Goal: Task Accomplishment & Management: Use online tool/utility

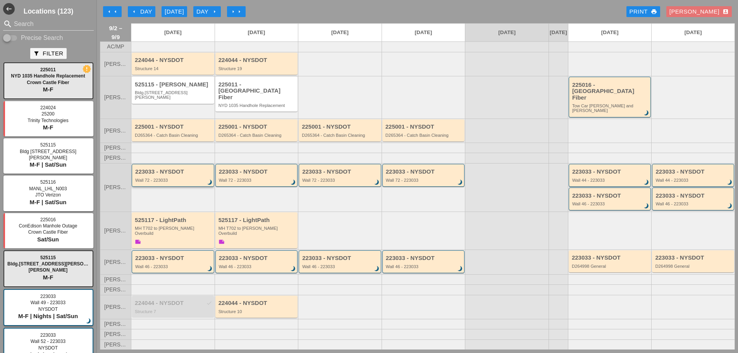
click at [173, 175] on div "223033 - NYSDOT Wall 72 - 223033 brightness_3" at bounding box center [173, 175] width 77 height 14
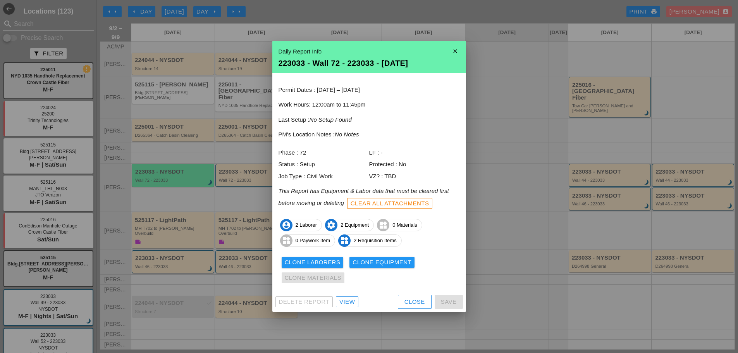
click at [457, 49] on icon "close" at bounding box center [454, 50] width 15 height 15
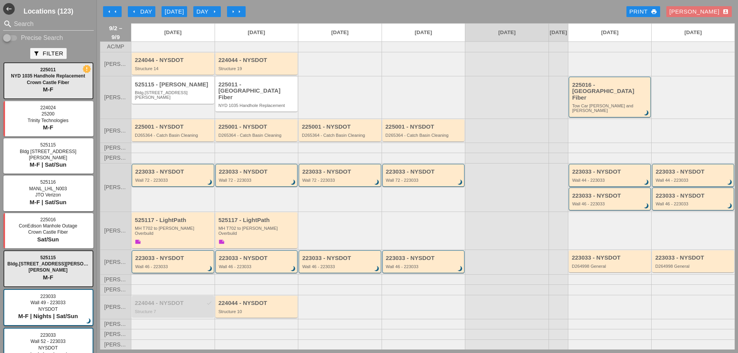
click at [192, 256] on div "223033 - NYSDOT Wall 46 - 223033 brightness_3" at bounding box center [173, 262] width 77 height 14
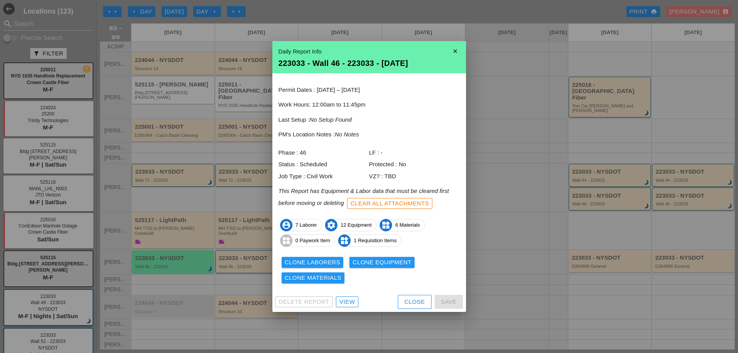
click at [315, 259] on div "Clone Laborers" at bounding box center [313, 262] width 56 height 9
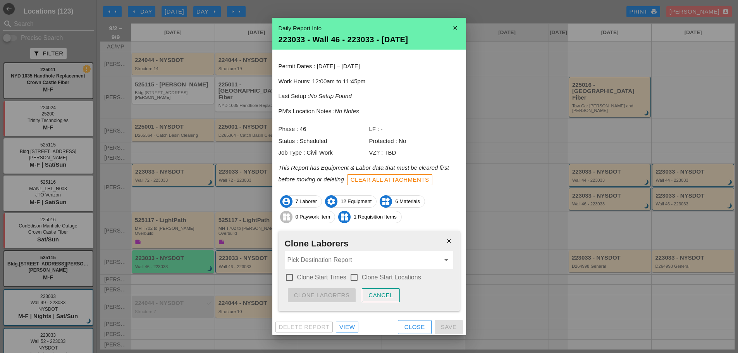
click at [321, 279] on label "Clone Start Times" at bounding box center [321, 277] width 49 height 8
checkbox input "true"
click at [364, 277] on label "Clone Start Locations" at bounding box center [391, 277] width 59 height 8
checkbox input "true"
click at [365, 264] on input "Pick Destination Report" at bounding box center [363, 260] width 153 height 12
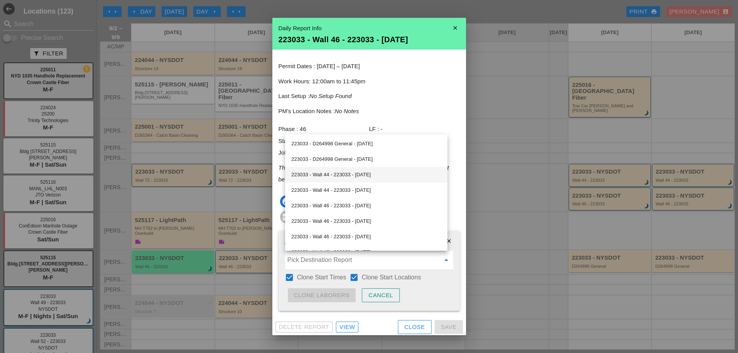
scroll to position [39, 0]
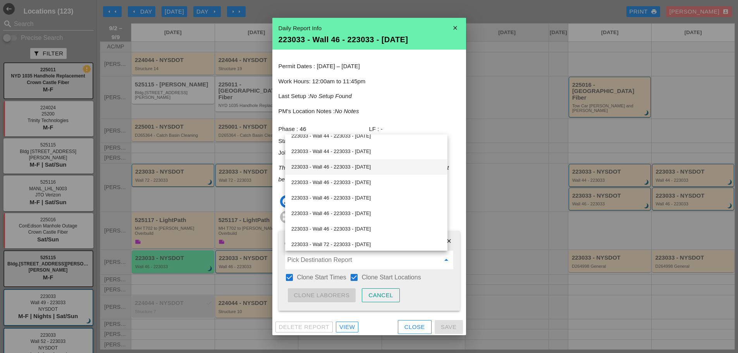
click at [381, 174] on div "223033 - Wall 46 - 223033 - [DATE]" at bounding box center [366, 166] width 150 height 15
type input "223033 - Wall 46 - 223033 - [DATE]"
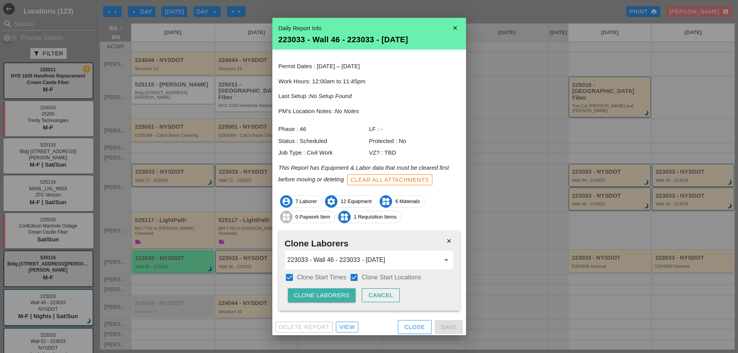
click at [338, 295] on div "Clone Laborers" at bounding box center [322, 295] width 56 height 9
click at [338, 295] on div "Are you sure?" at bounding box center [318, 295] width 49 height 9
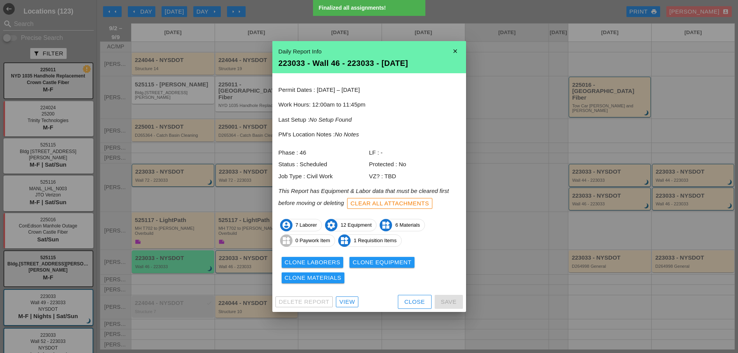
click at [357, 262] on div "Clone Equipment" at bounding box center [381, 262] width 59 height 9
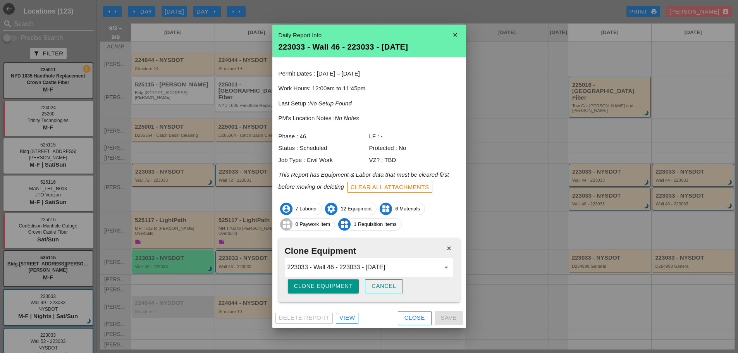
click at [345, 287] on div "Clone Equipment" at bounding box center [323, 286] width 59 height 9
click at [345, 287] on button "Are you sure?" at bounding box center [319, 286] width 62 height 14
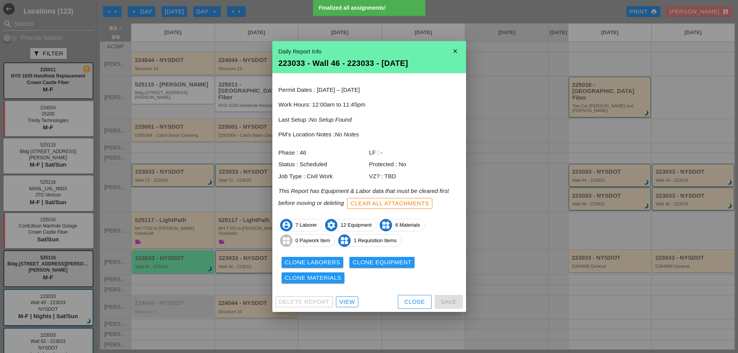
click at [331, 278] on div "Clone Materials" at bounding box center [313, 277] width 57 height 9
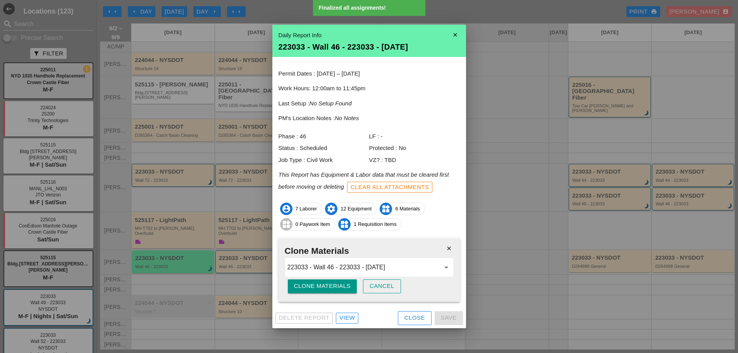
click at [331, 284] on div "Clone Materials" at bounding box center [322, 286] width 57 height 9
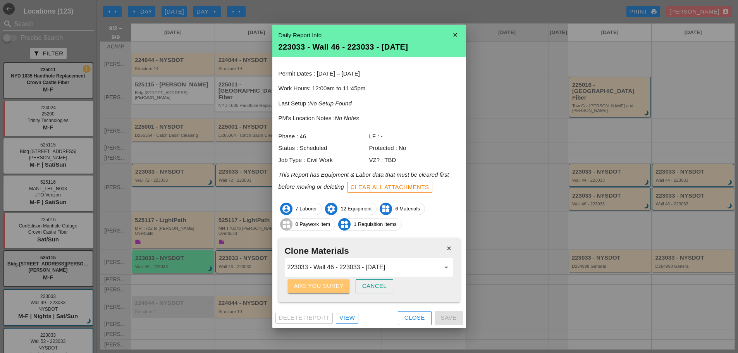
click at [331, 284] on div "Are you sure?" at bounding box center [318, 286] width 49 height 9
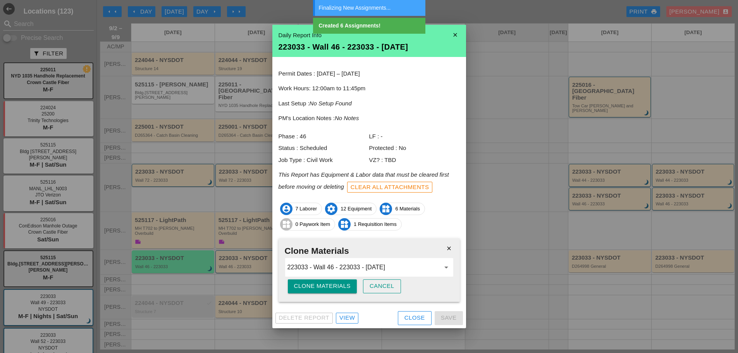
click at [412, 322] on div "Close" at bounding box center [414, 317] width 21 height 9
